Goal: Task Accomplishment & Management: Use online tool/utility

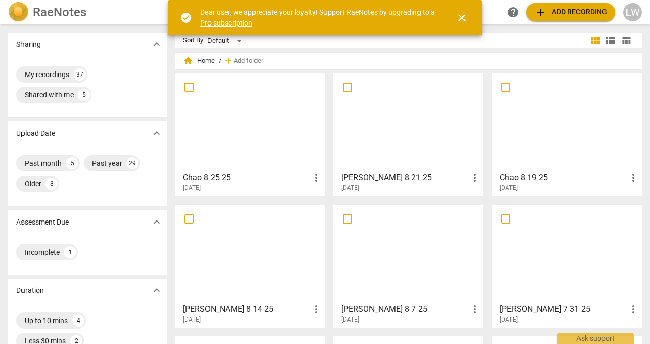
click at [589, 11] on span "add Add recording" at bounding box center [571, 12] width 73 height 12
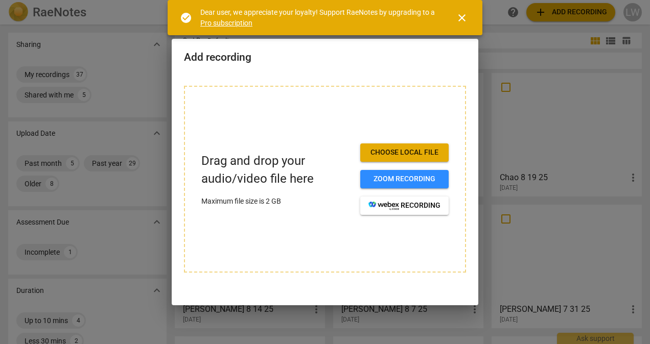
click at [425, 151] on span "Choose local file" at bounding box center [404, 153] width 72 height 10
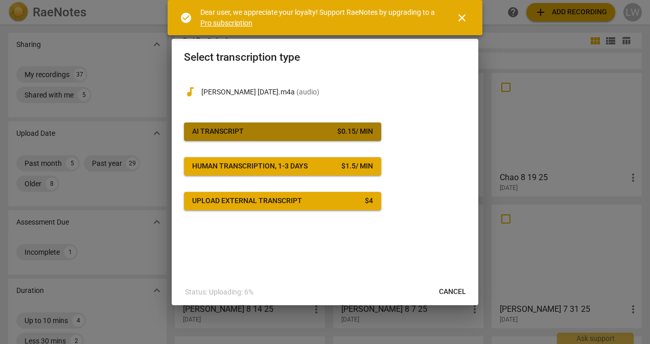
click at [265, 130] on span "AI Transcript $ 0.15 / min" at bounding box center [282, 132] width 181 height 10
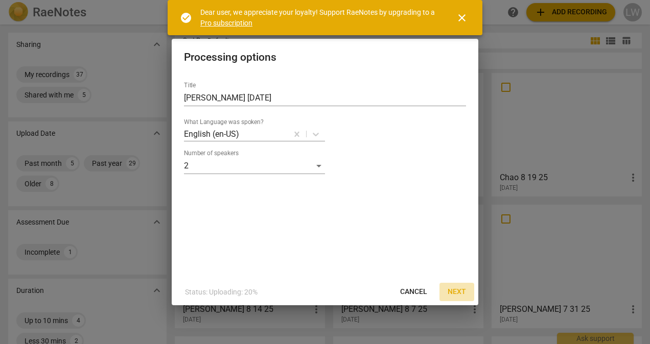
click at [458, 289] on span "Next" at bounding box center [457, 292] width 18 height 10
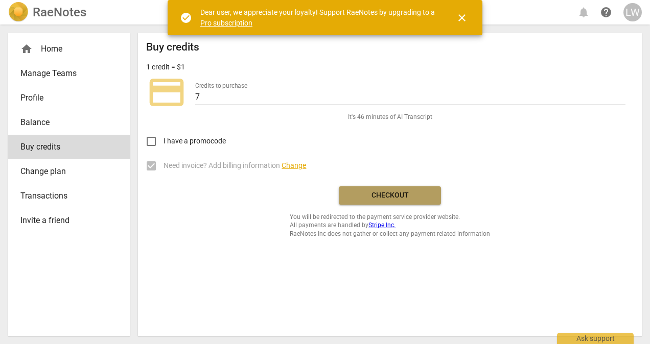
click at [400, 197] on span "Checkout" at bounding box center [390, 196] width 86 height 10
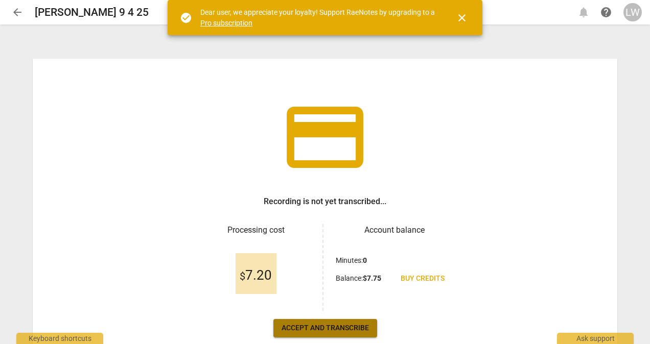
click at [321, 323] on button "Accept and transcribe" at bounding box center [325, 328] width 104 height 18
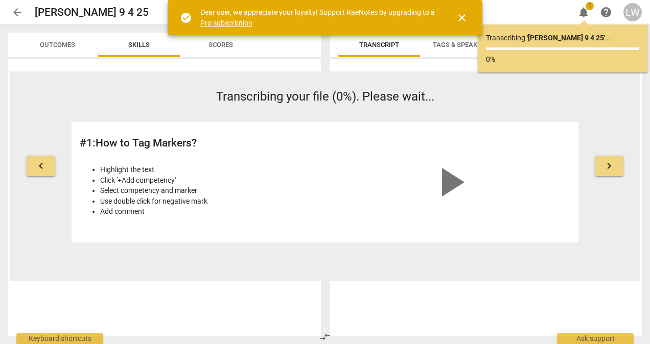
click at [463, 17] on span "close" at bounding box center [462, 18] width 12 height 12
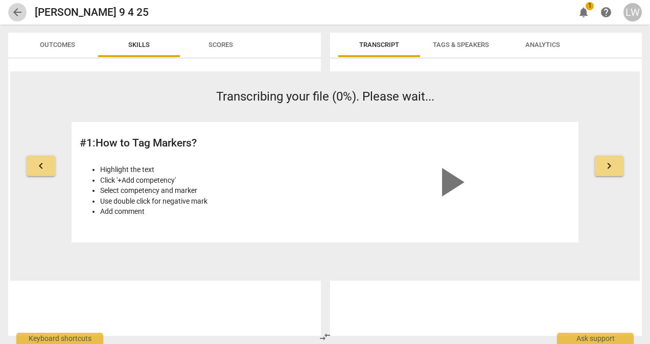
click at [17, 11] on span "arrow_back" at bounding box center [17, 12] width 12 height 12
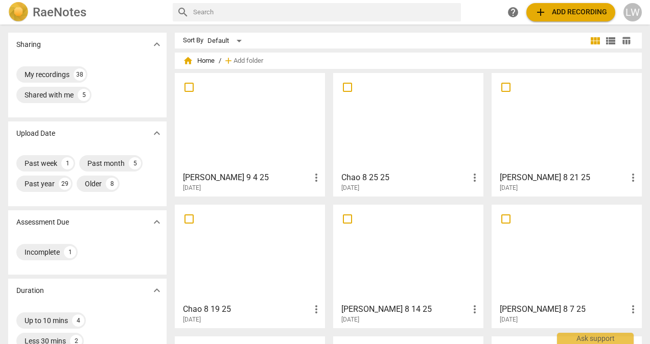
click at [252, 145] on div at bounding box center [249, 122] width 143 height 90
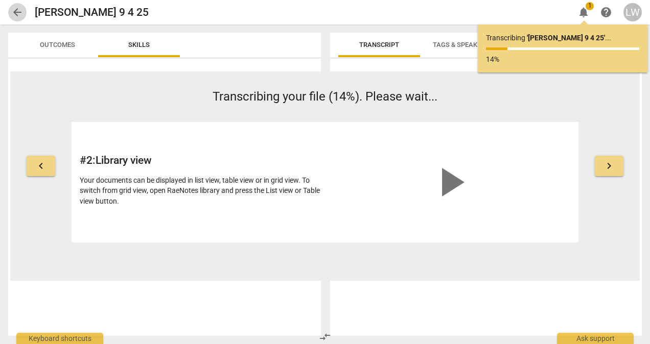
click at [16, 7] on span "arrow_back" at bounding box center [17, 12] width 12 height 12
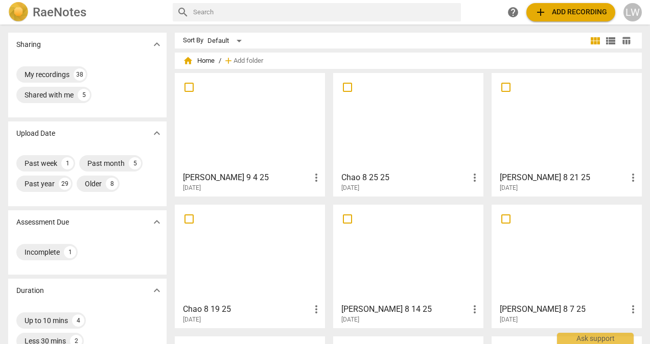
click at [257, 145] on div at bounding box center [249, 122] width 143 height 90
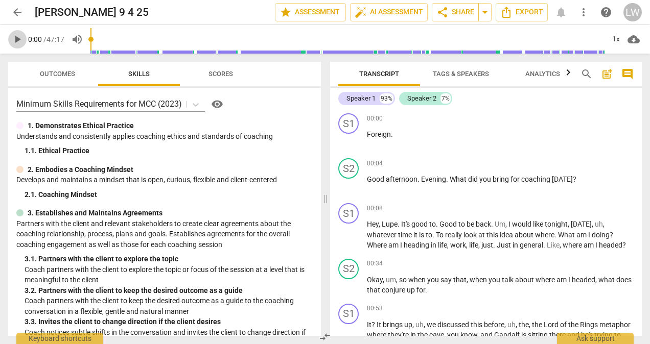
click at [16, 42] on span "play_arrow" at bounding box center [17, 39] width 12 height 12
click at [20, 37] on span "pause" at bounding box center [17, 39] width 12 height 12
type input "6"
click at [534, 14] on span "Export" at bounding box center [521, 12] width 43 height 12
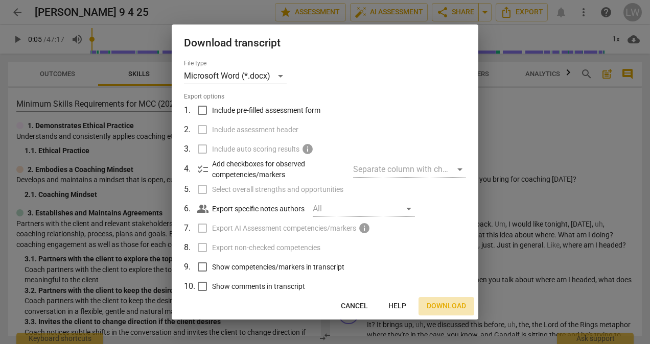
click at [450, 301] on button "Download" at bounding box center [447, 306] width 56 height 18
